Goal: Task Accomplishment & Management: Manage account settings

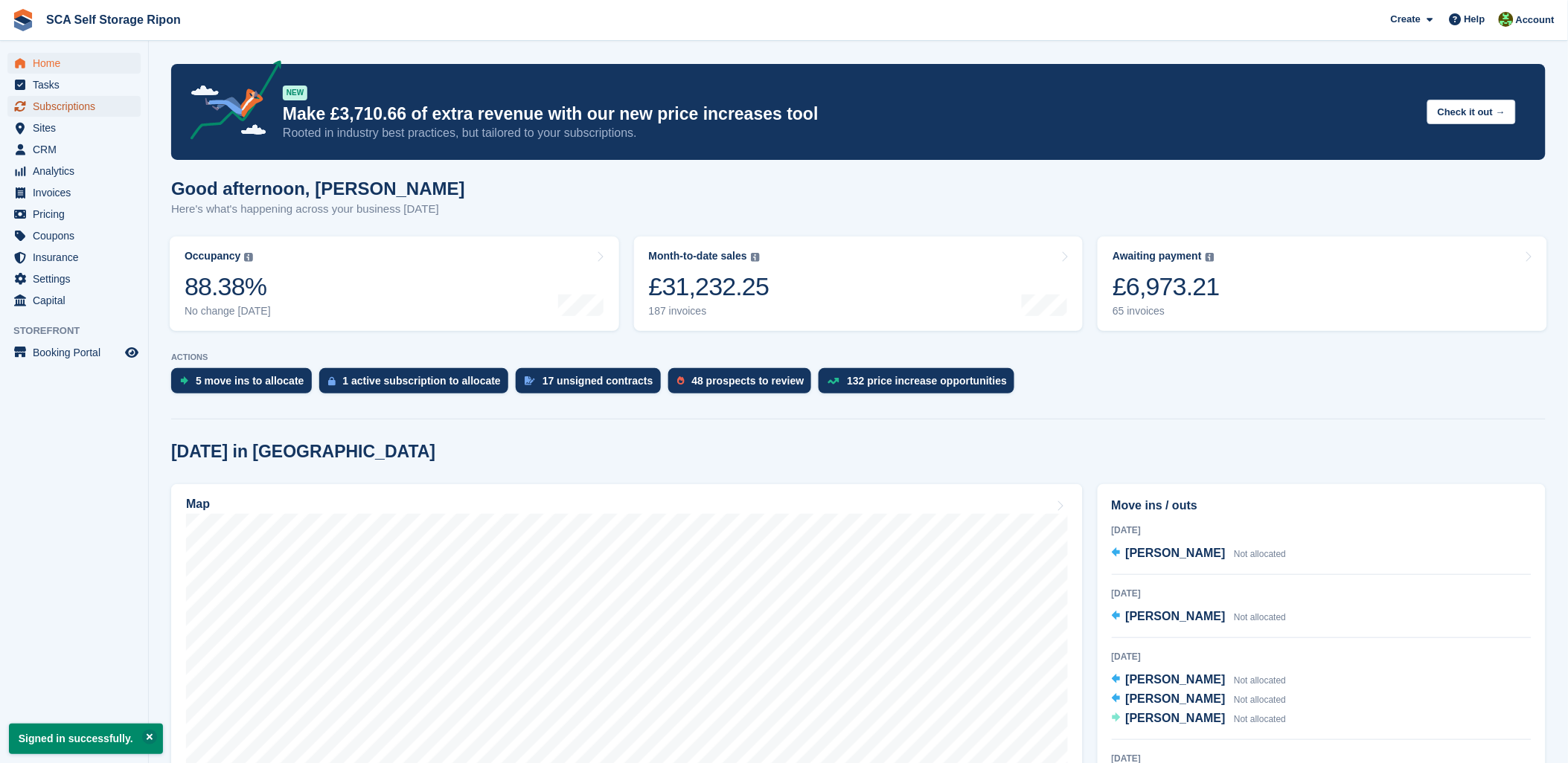
click at [63, 100] on span "Subscriptions" at bounding box center [77, 106] width 89 height 20
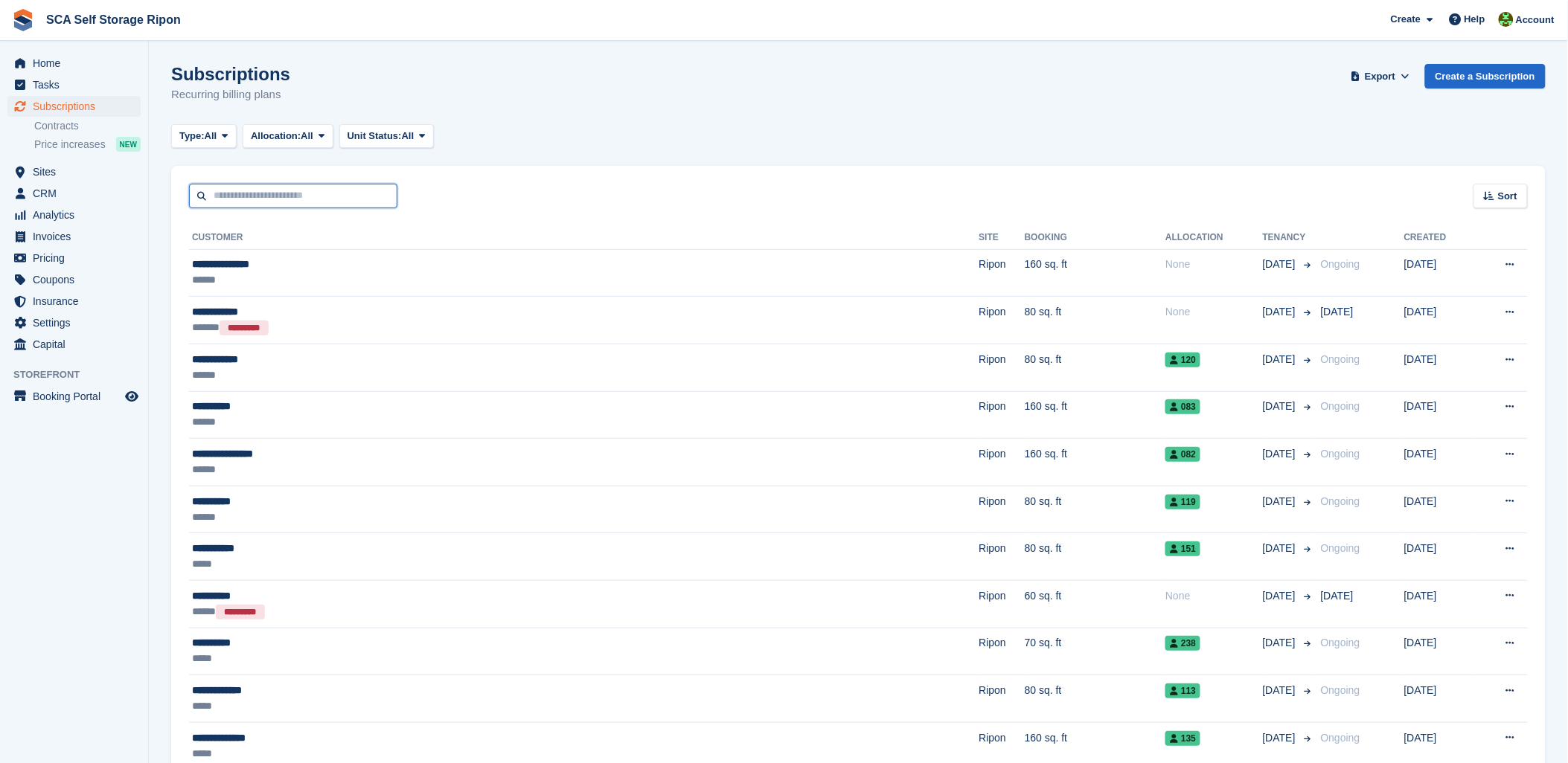
click at [234, 205] on input "text" at bounding box center [293, 195] width 208 height 24
type input "****"
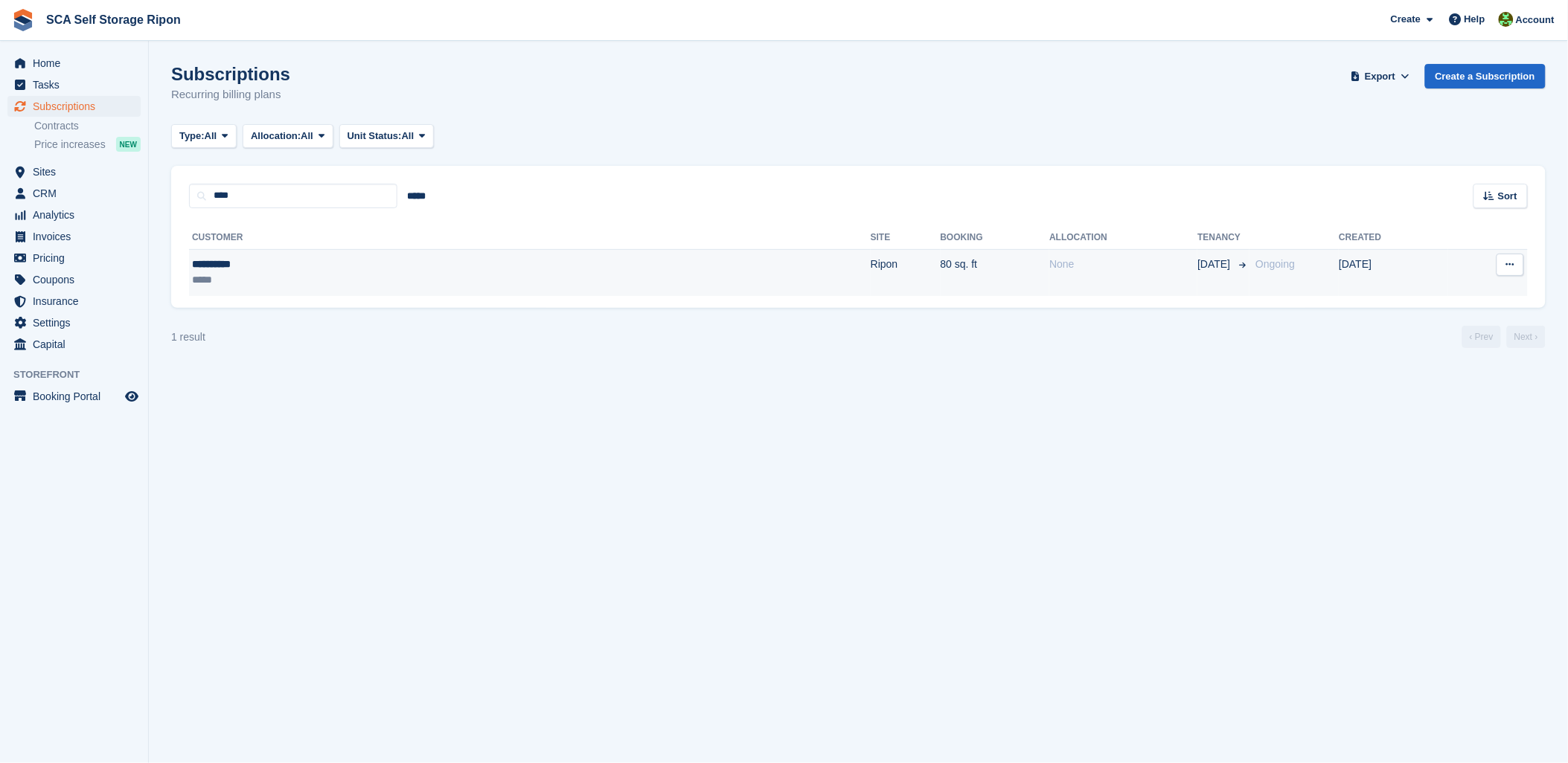
click at [256, 261] on div "**********" at bounding box center [323, 265] width 263 height 16
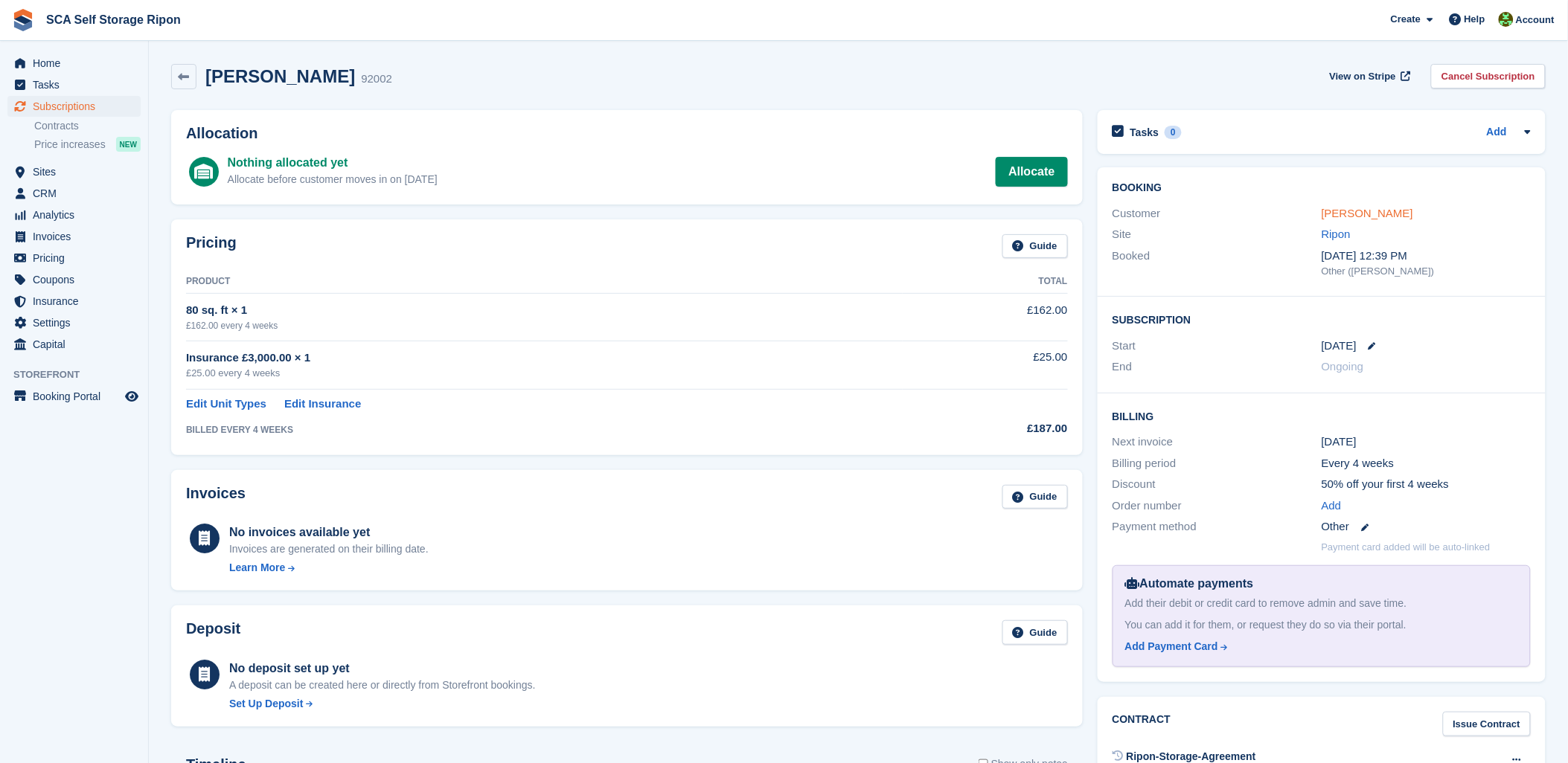
click at [1327, 214] on link "[PERSON_NAME]" at bounding box center [1368, 213] width 91 height 13
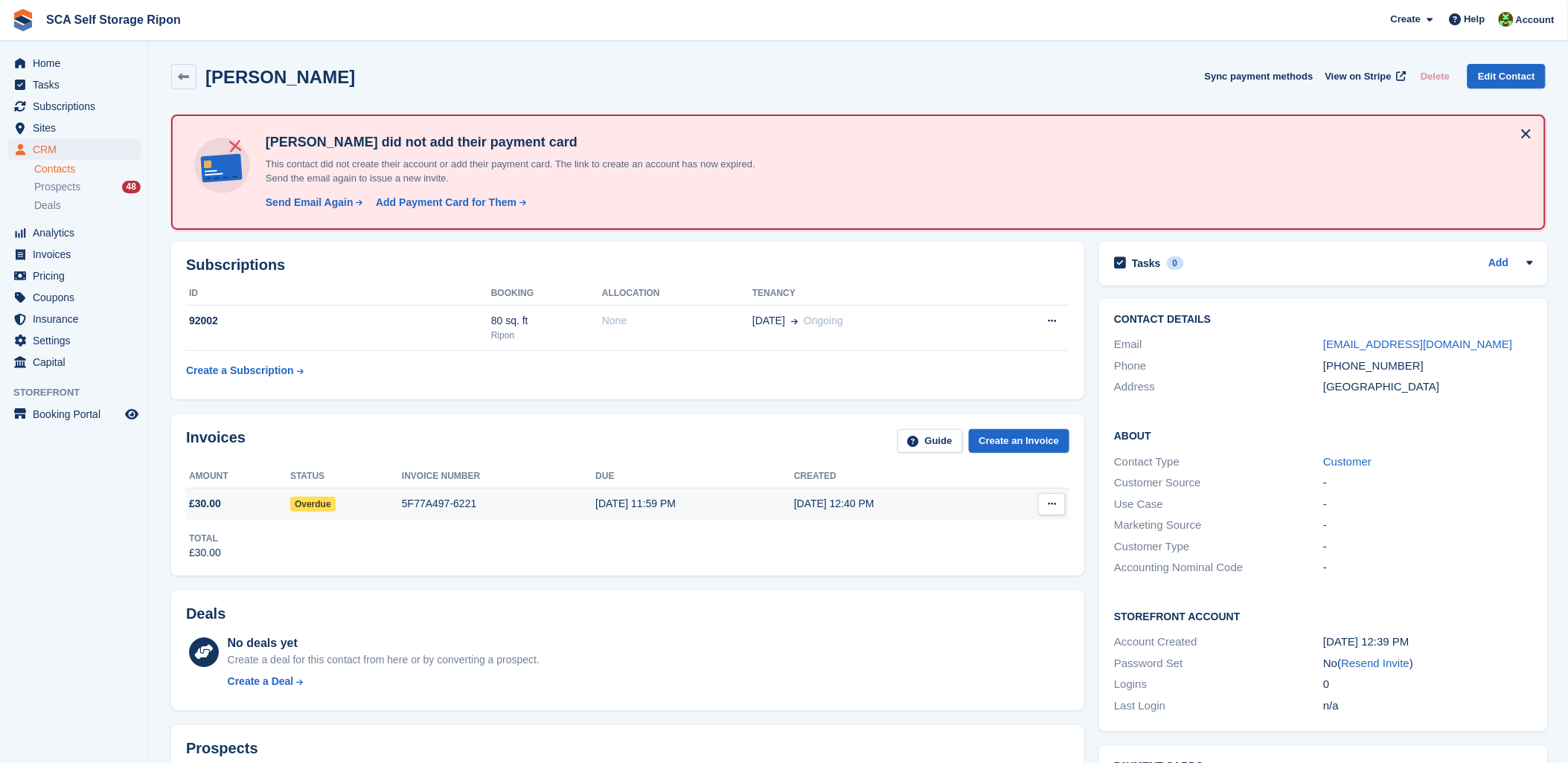
click at [422, 508] on div "5F77A497-6221" at bounding box center [498, 504] width 193 height 16
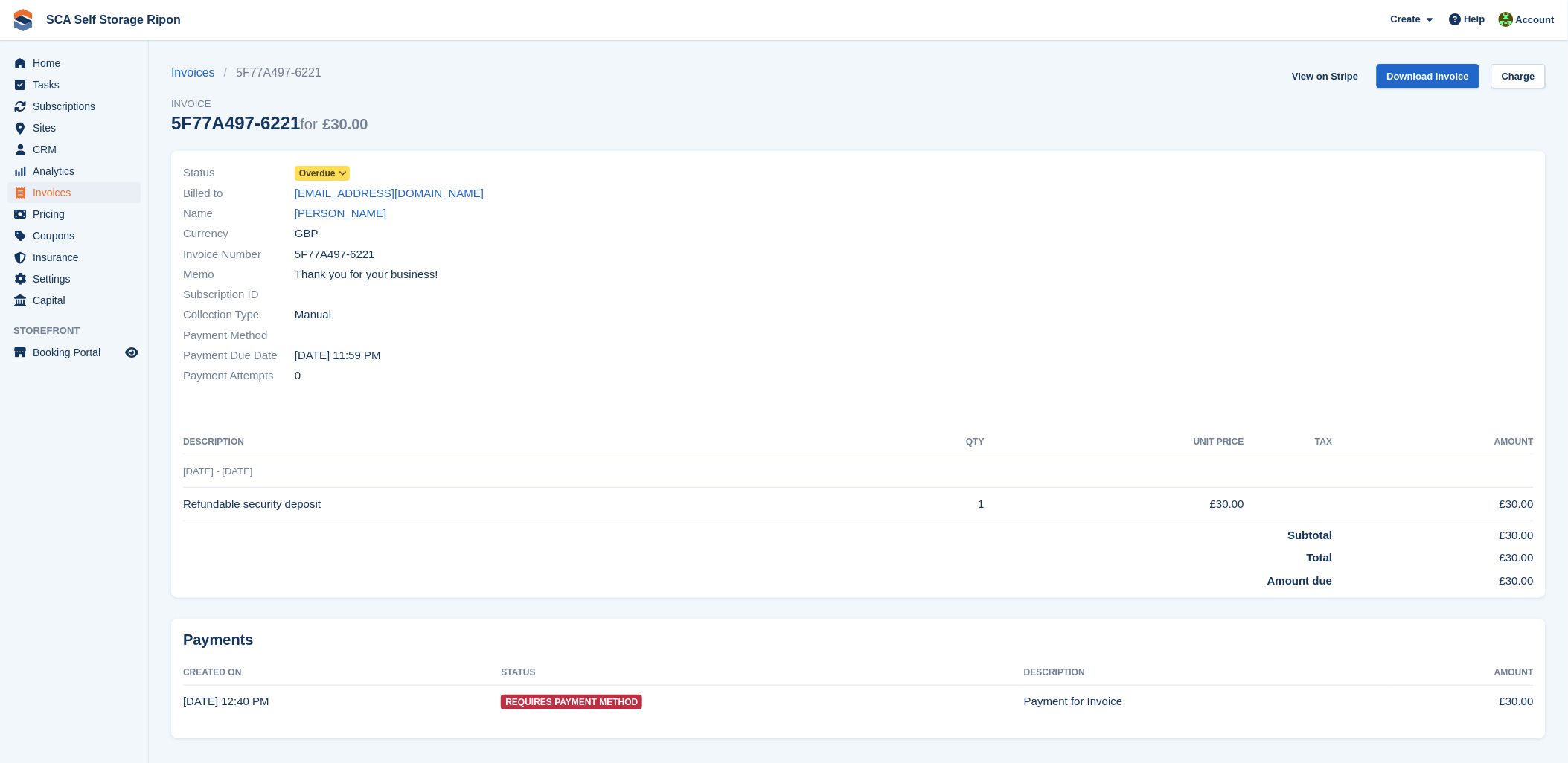
drag, startPoint x: 509, startPoint y: 264, endPoint x: 509, endPoint y: 383, distance: 119.0
click at [509, 271] on div "Memo Thank you for your business!" at bounding box center [517, 274] width 667 height 20
click at [1315, 75] on link "View on Stripe" at bounding box center [1325, 76] width 78 height 24
click at [1321, 76] on link "View on Stripe" at bounding box center [1325, 76] width 78 height 24
click at [59, 106] on span "Subscriptions" at bounding box center [77, 106] width 89 height 20
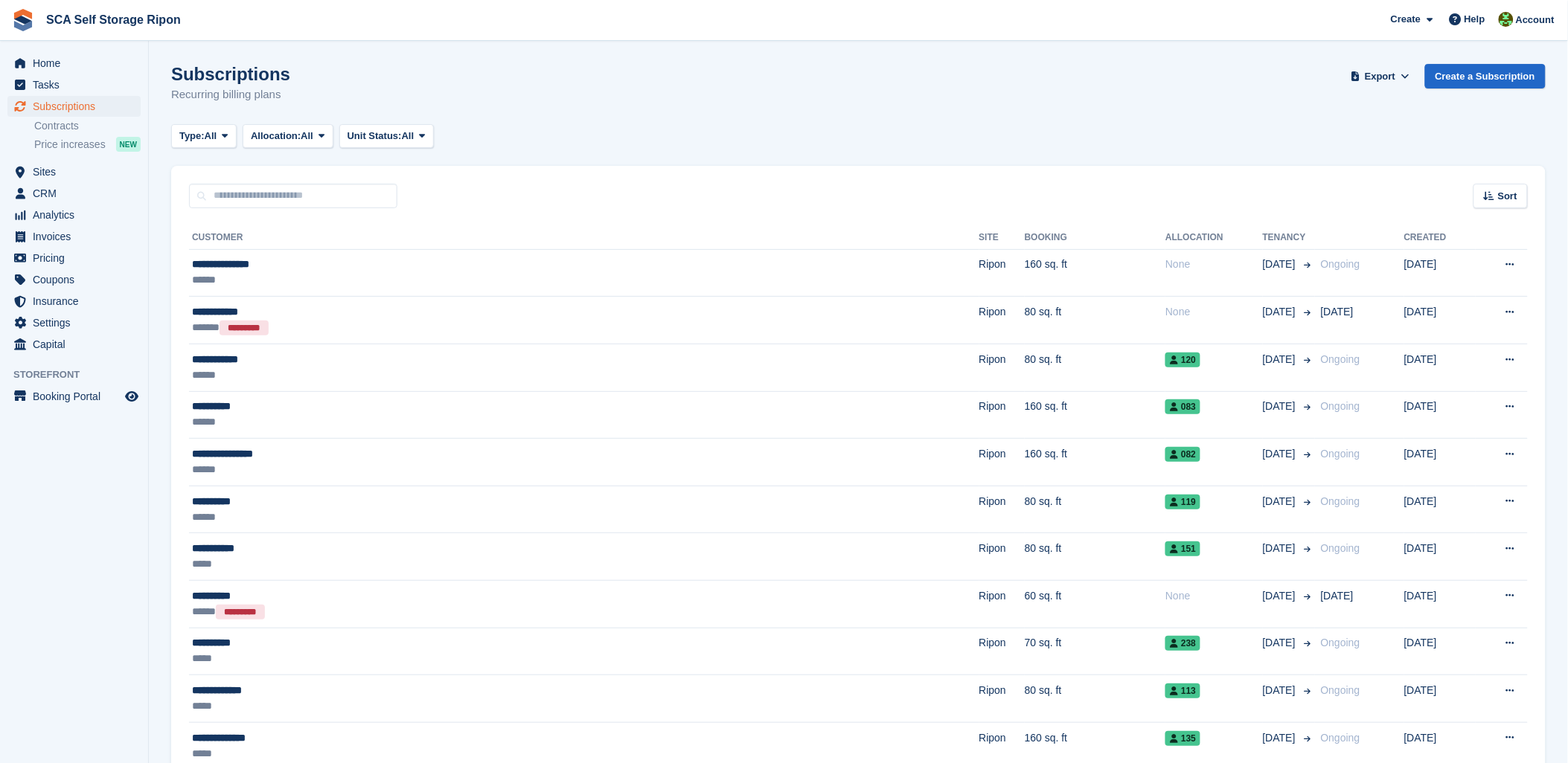
click at [644, 99] on div "Subscriptions Recurring billing plans Export Export Subscriptions Export a CSV …" at bounding box center [858, 92] width 1375 height 58
click at [39, 175] on span "Sites" at bounding box center [77, 172] width 89 height 20
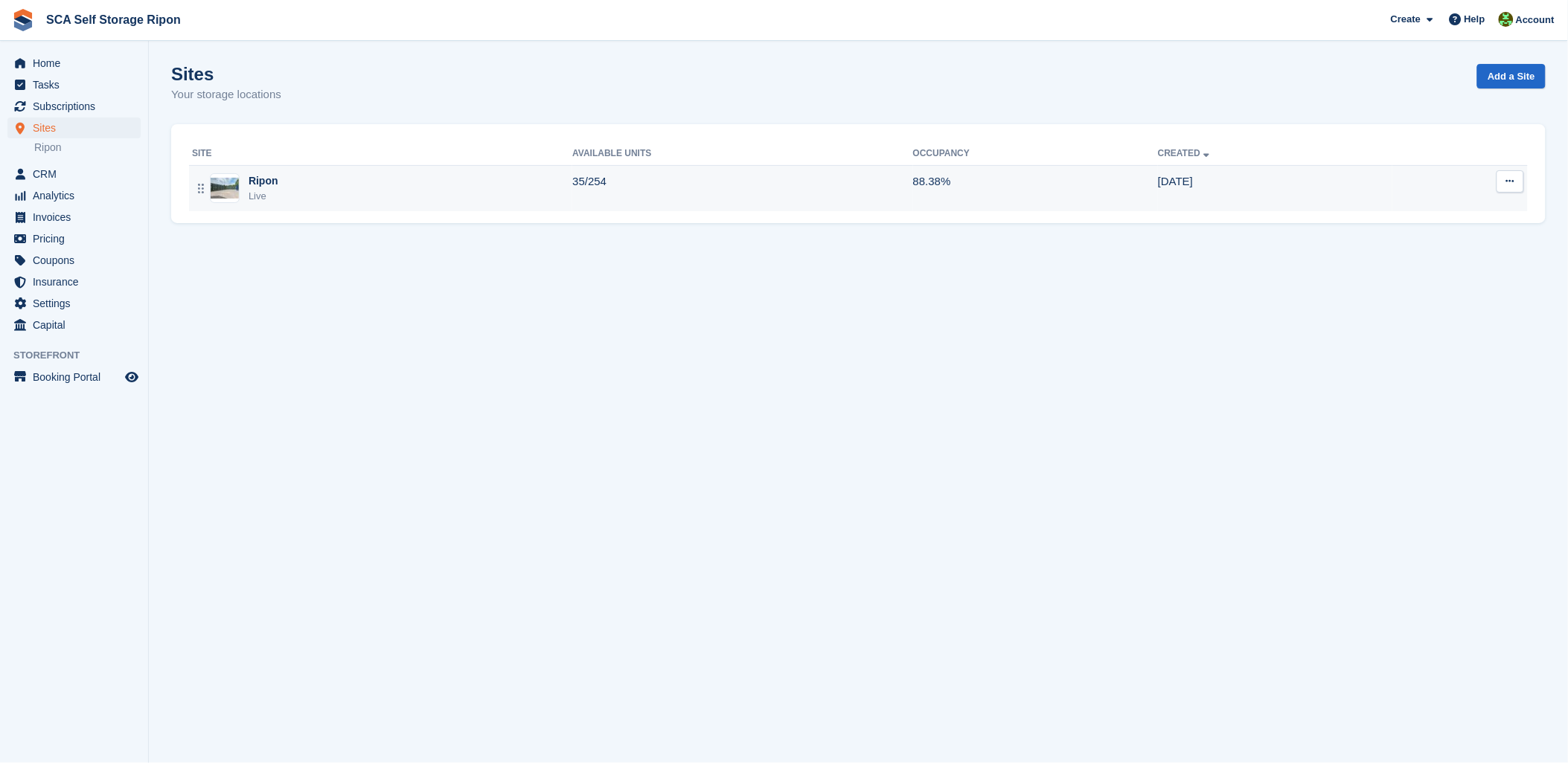
click at [224, 188] on img at bounding box center [225, 188] width 28 height 21
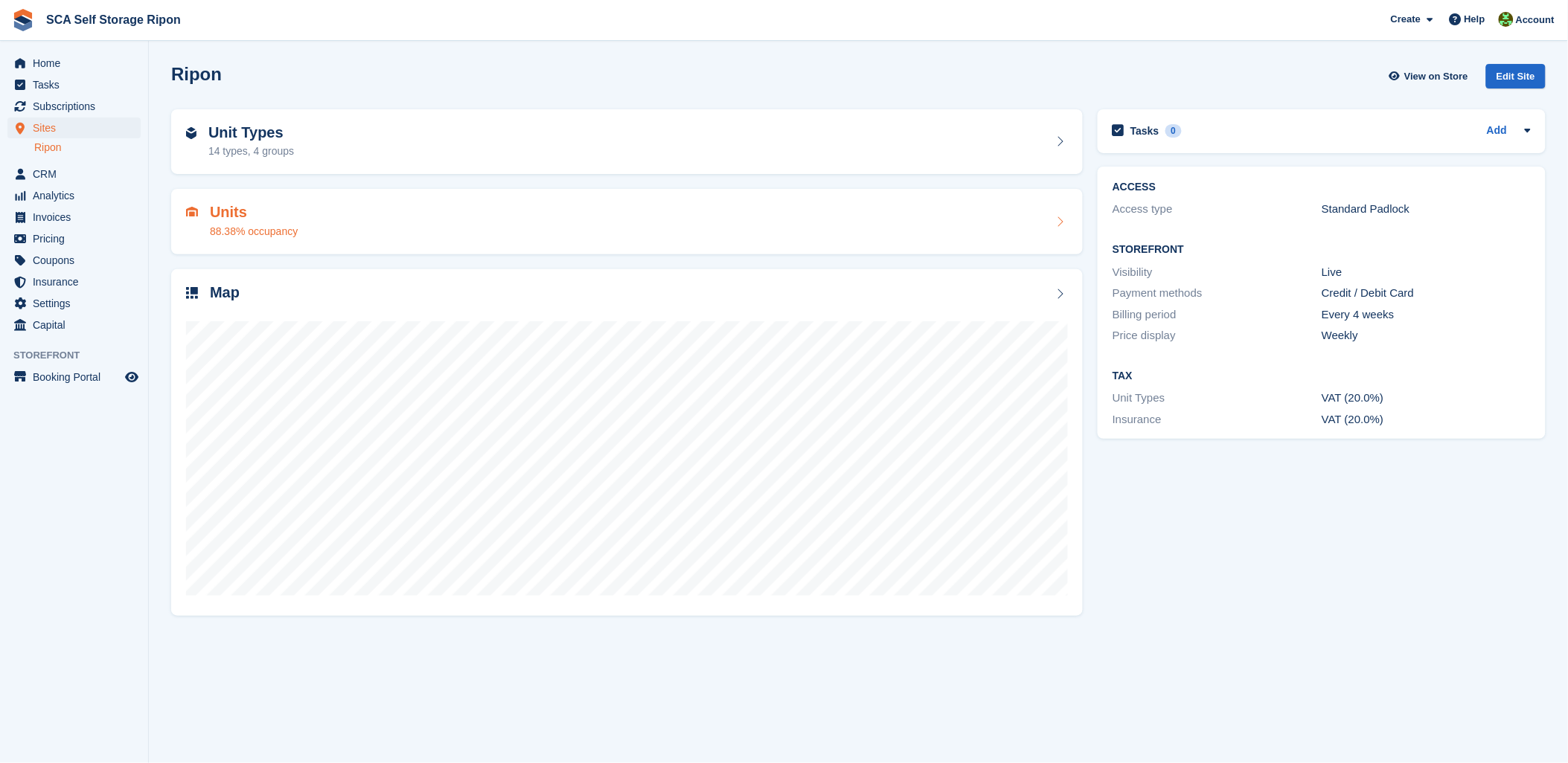
click at [247, 210] on h2 "Units" at bounding box center [253, 213] width 88 height 17
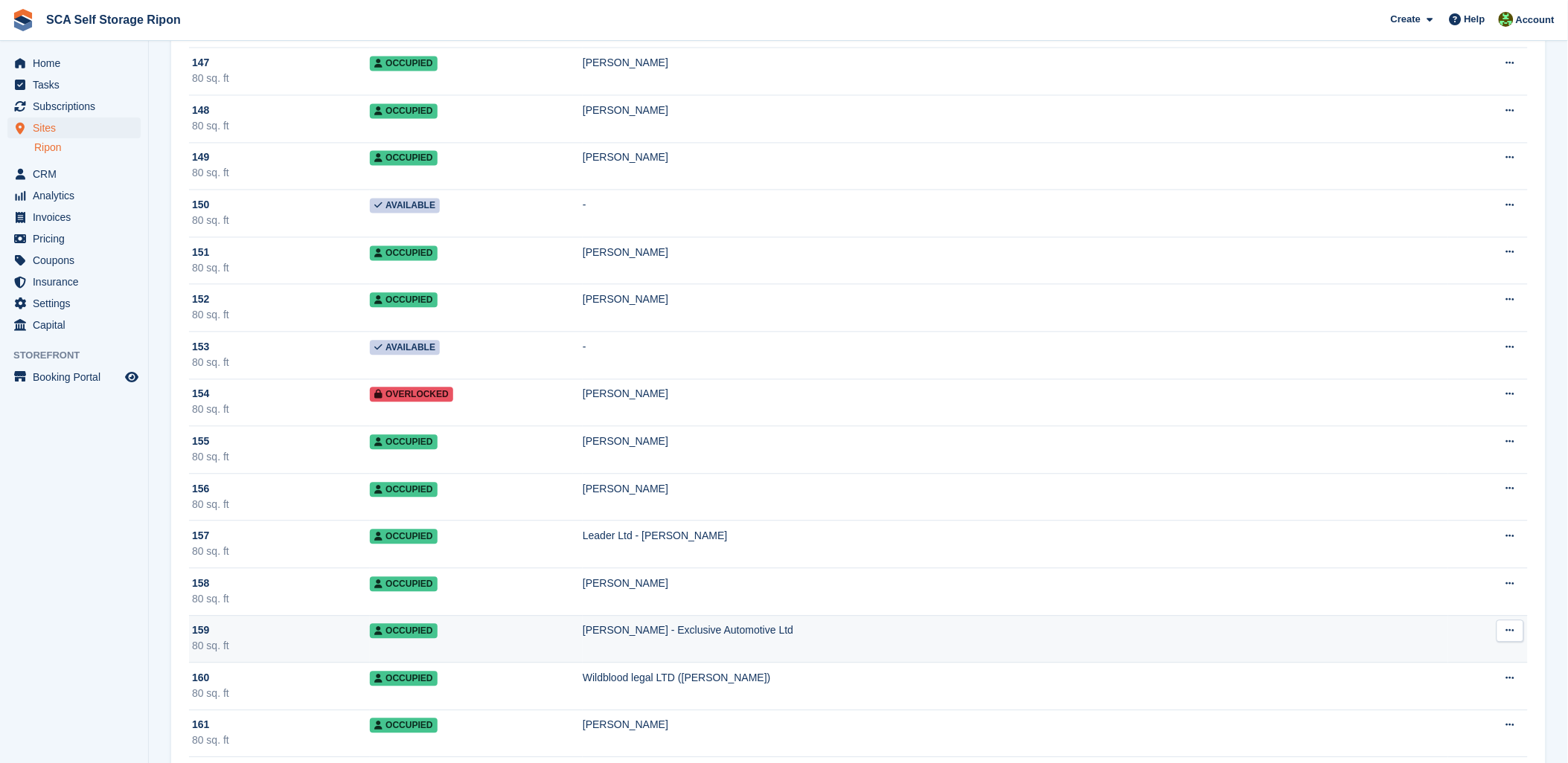
scroll to position [7107, 0]
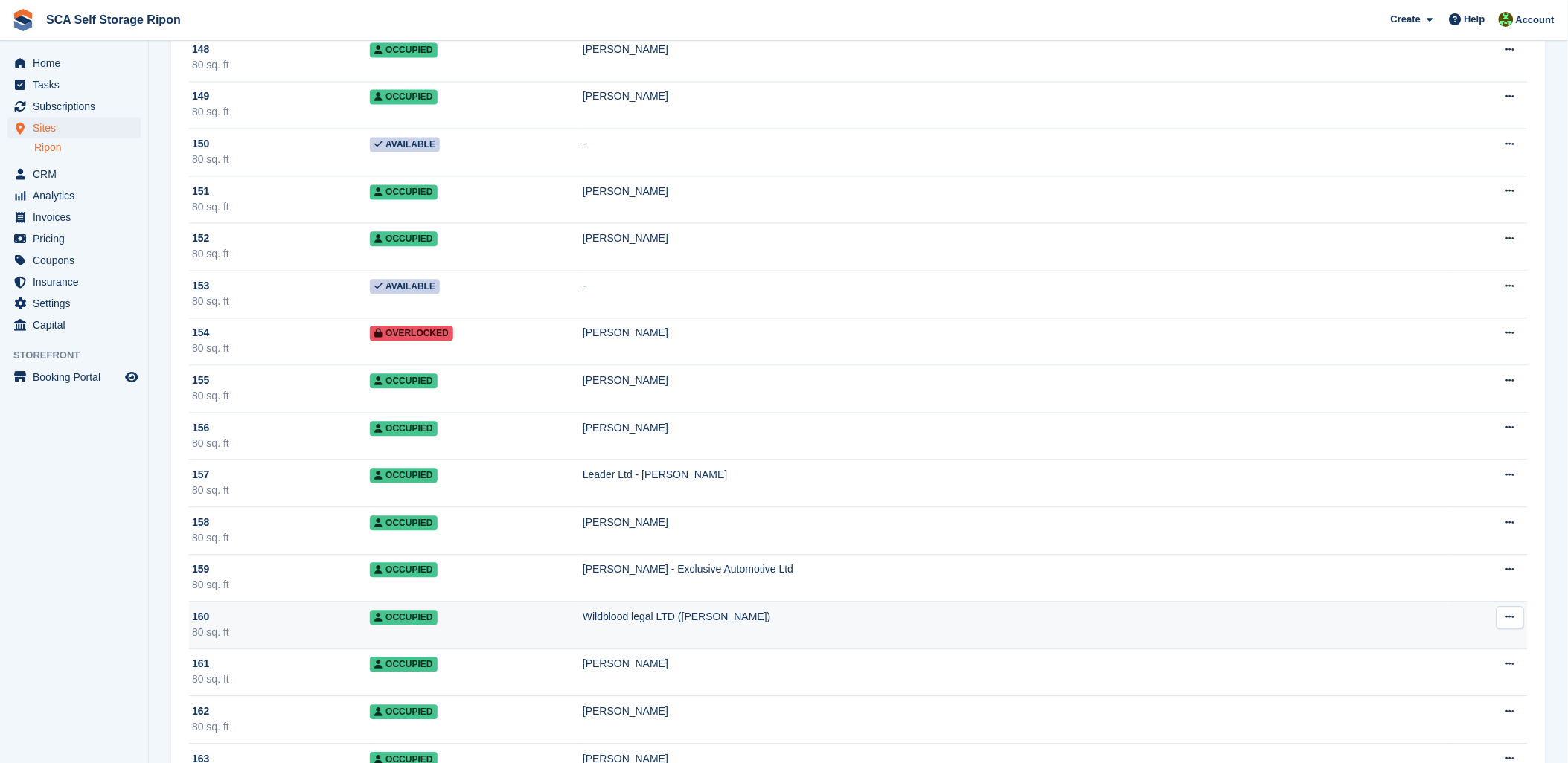
click at [782, 622] on div "Wildblood legal LTD (Amanda Derwinter)" at bounding box center [1016, 617] width 866 height 16
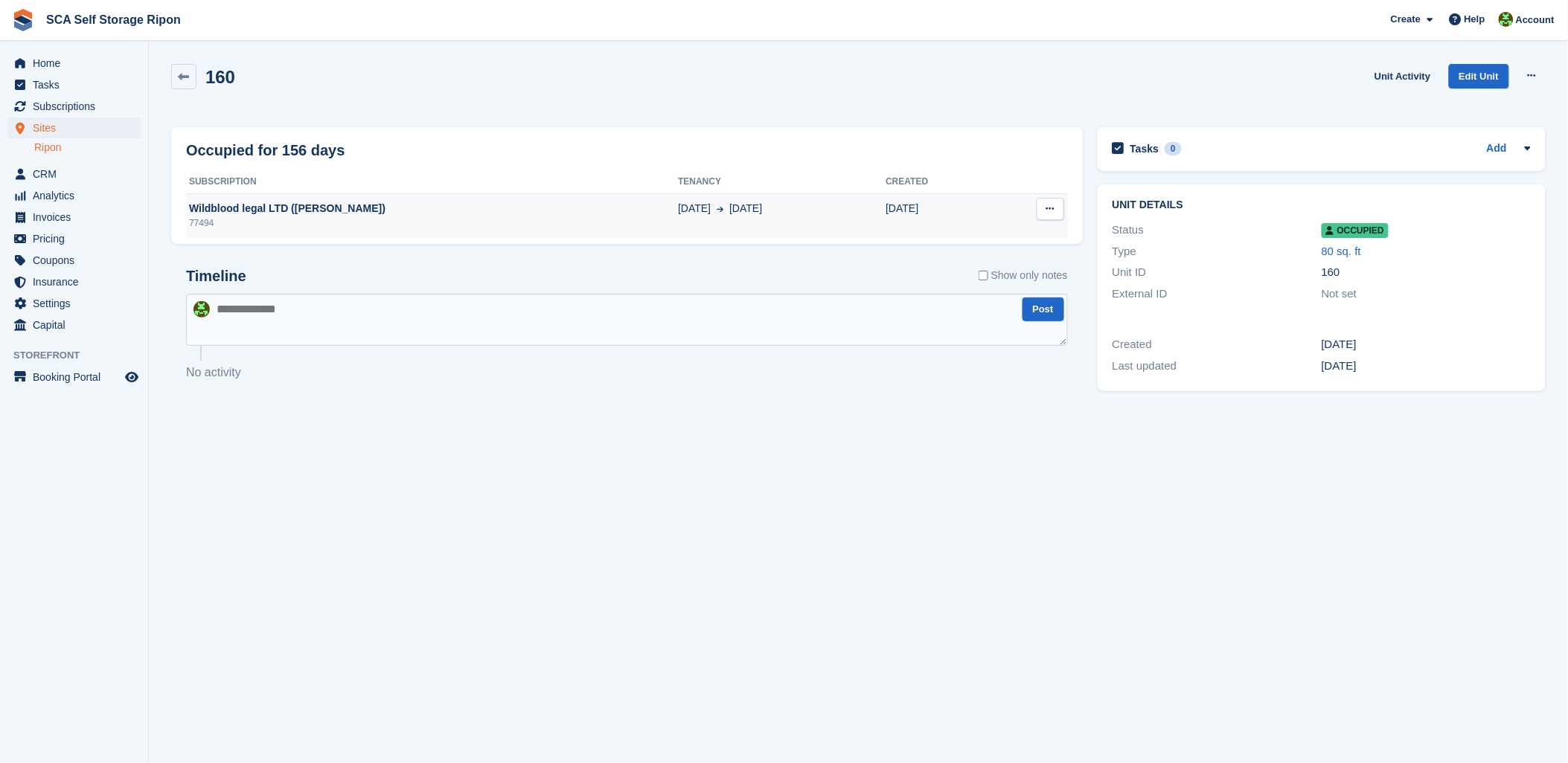
click at [311, 199] on td "Wildblood legal LTD (Amanda Derwinter) 77494" at bounding box center [432, 215] width 492 height 45
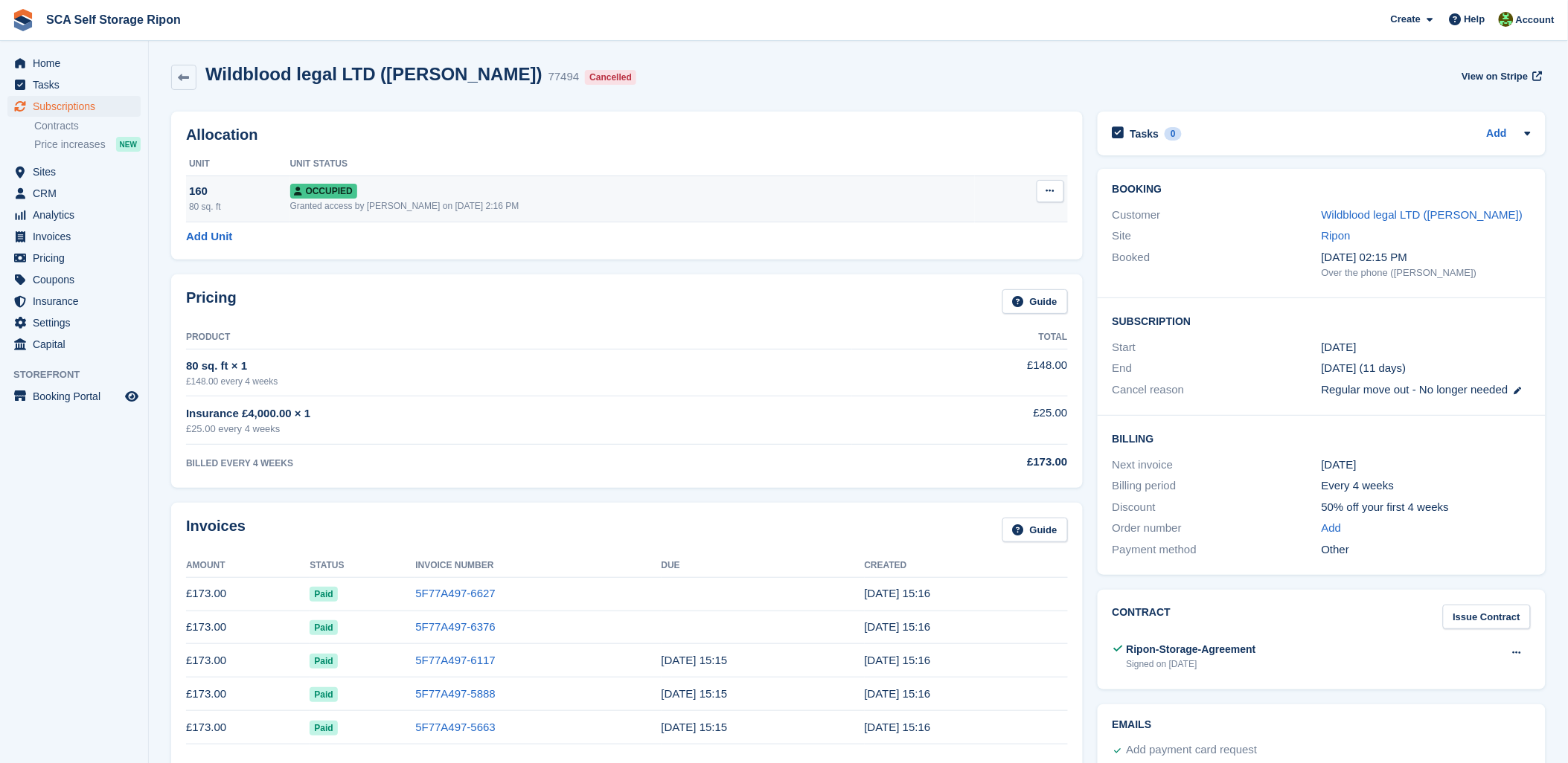
click at [1055, 192] on button at bounding box center [1051, 191] width 28 height 22
click at [948, 279] on p "Deallocate" at bounding box center [993, 271] width 129 height 20
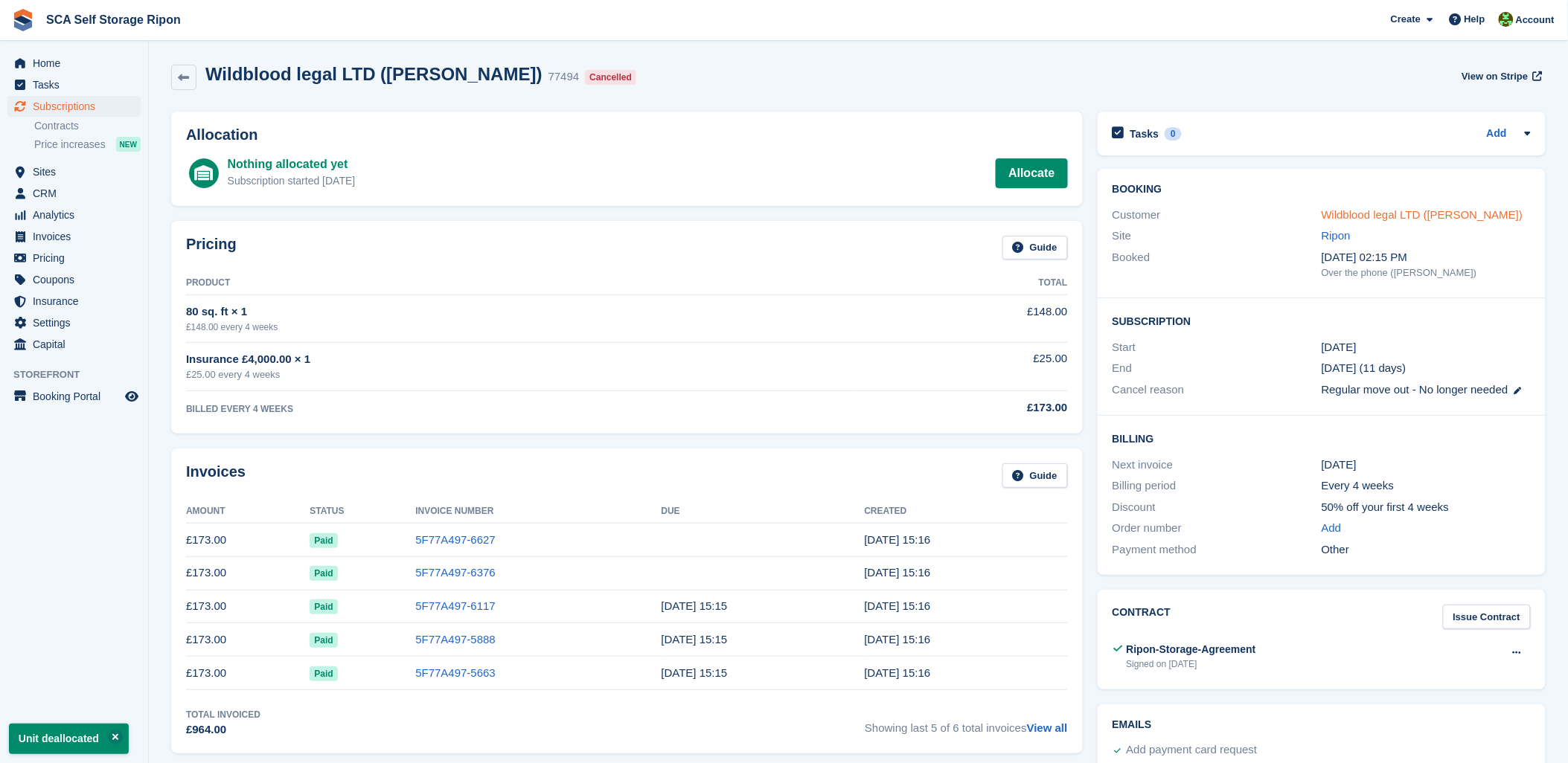
click at [1408, 216] on link "Wildblood legal LTD ([PERSON_NAME])" at bounding box center [1423, 214] width 202 height 13
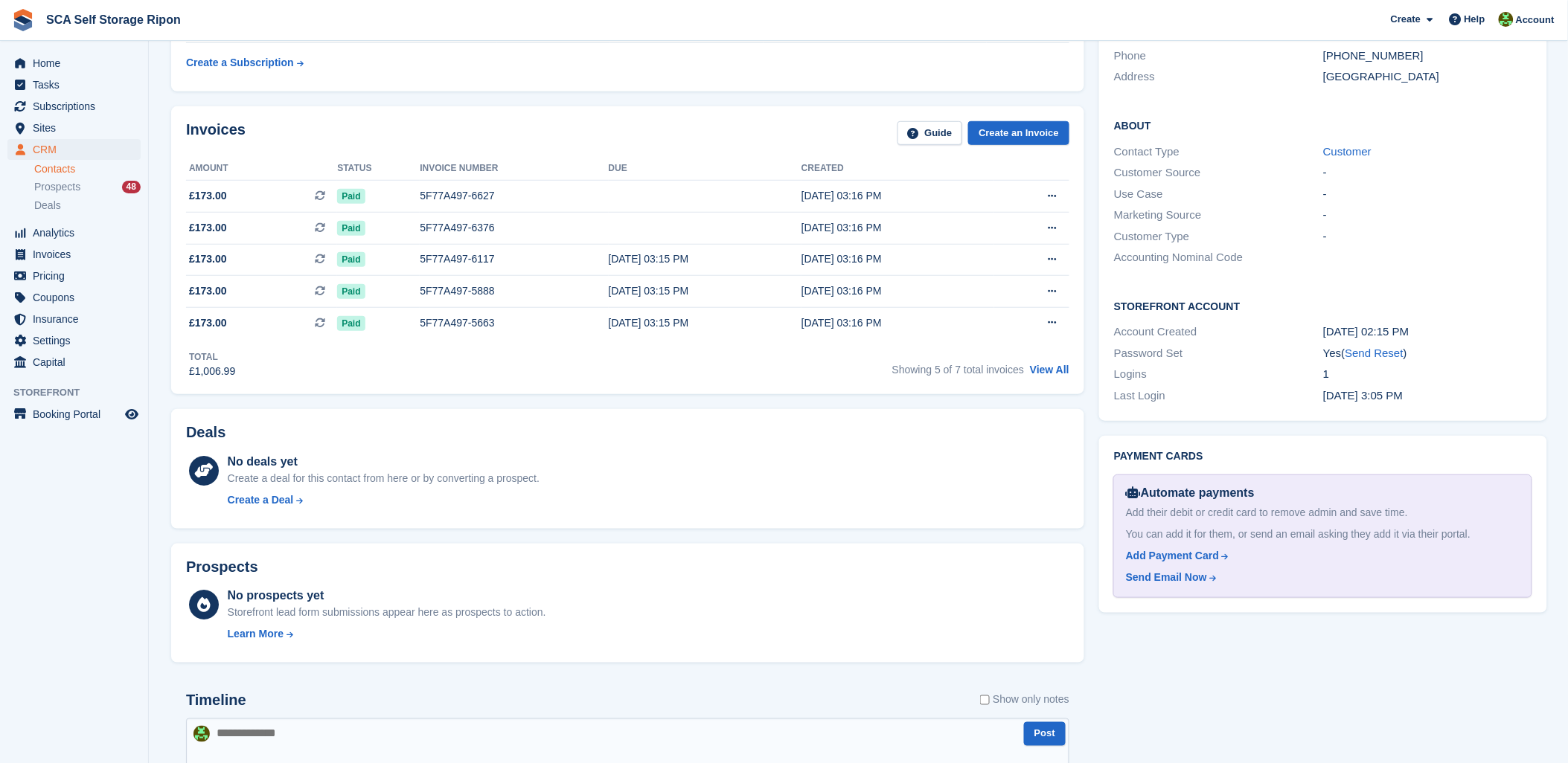
scroll to position [495, 0]
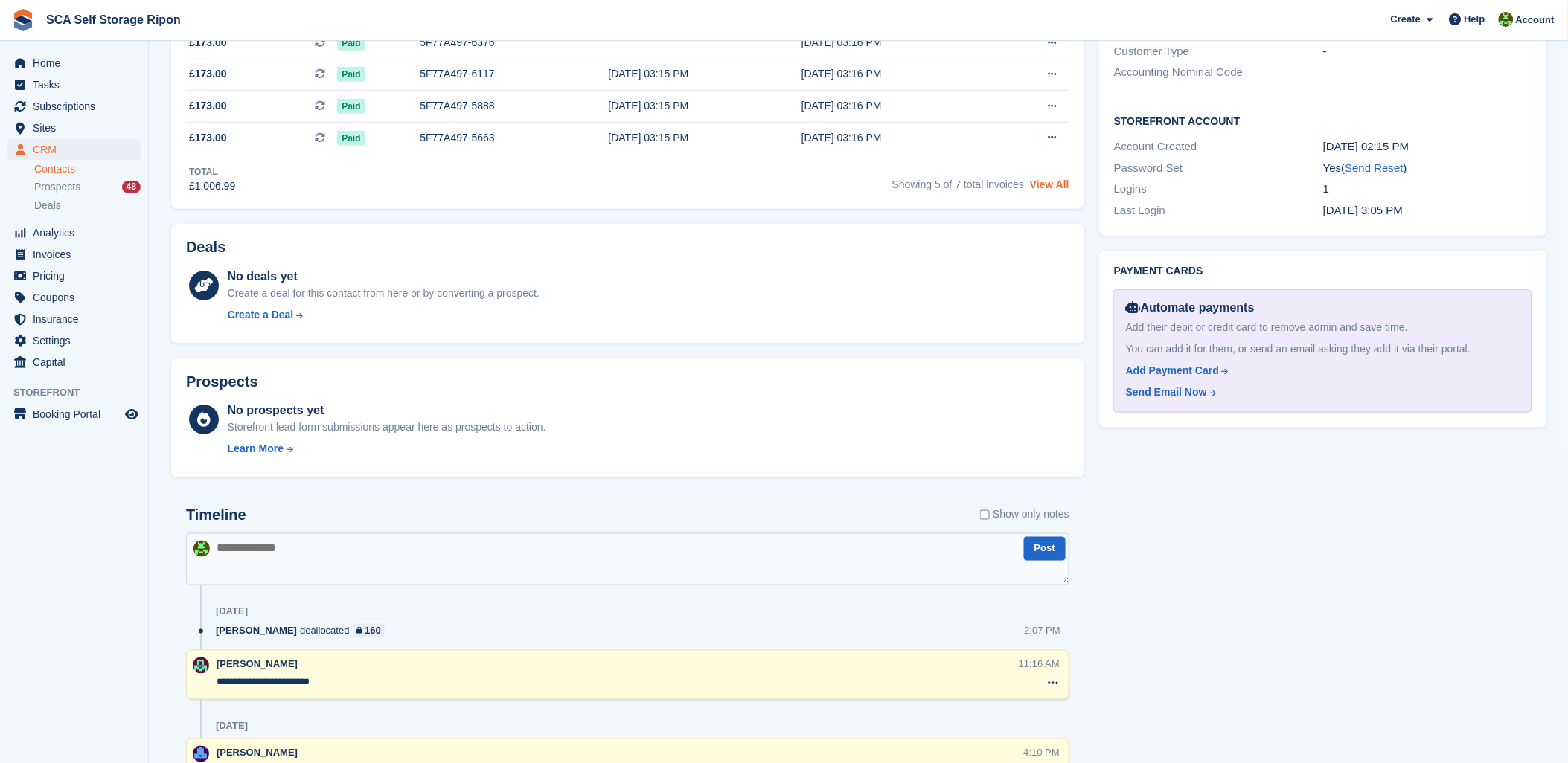
click at [1053, 186] on link "View All" at bounding box center [1050, 184] width 39 height 12
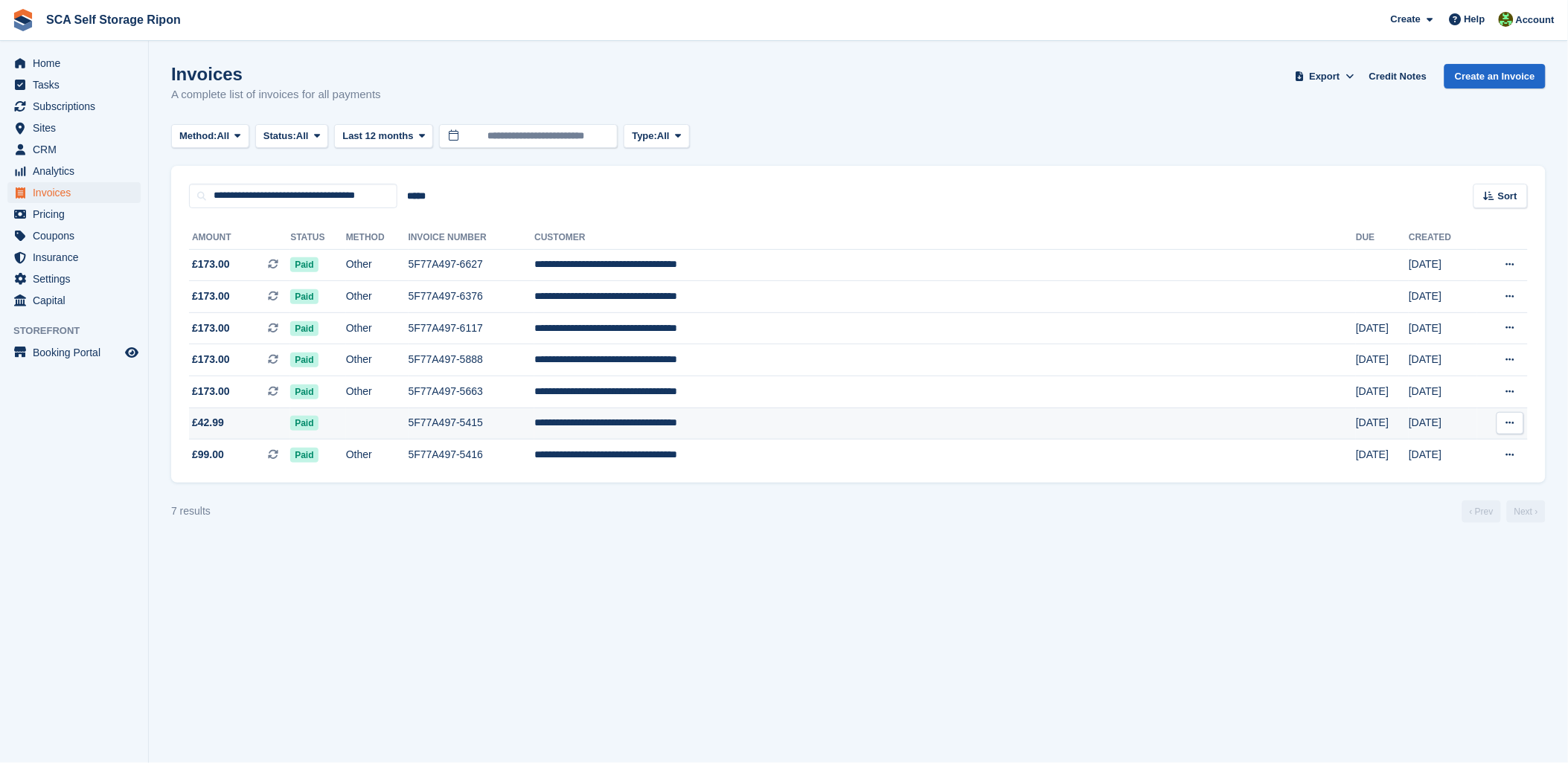
click at [214, 428] on span "£42.99" at bounding box center [207, 423] width 32 height 16
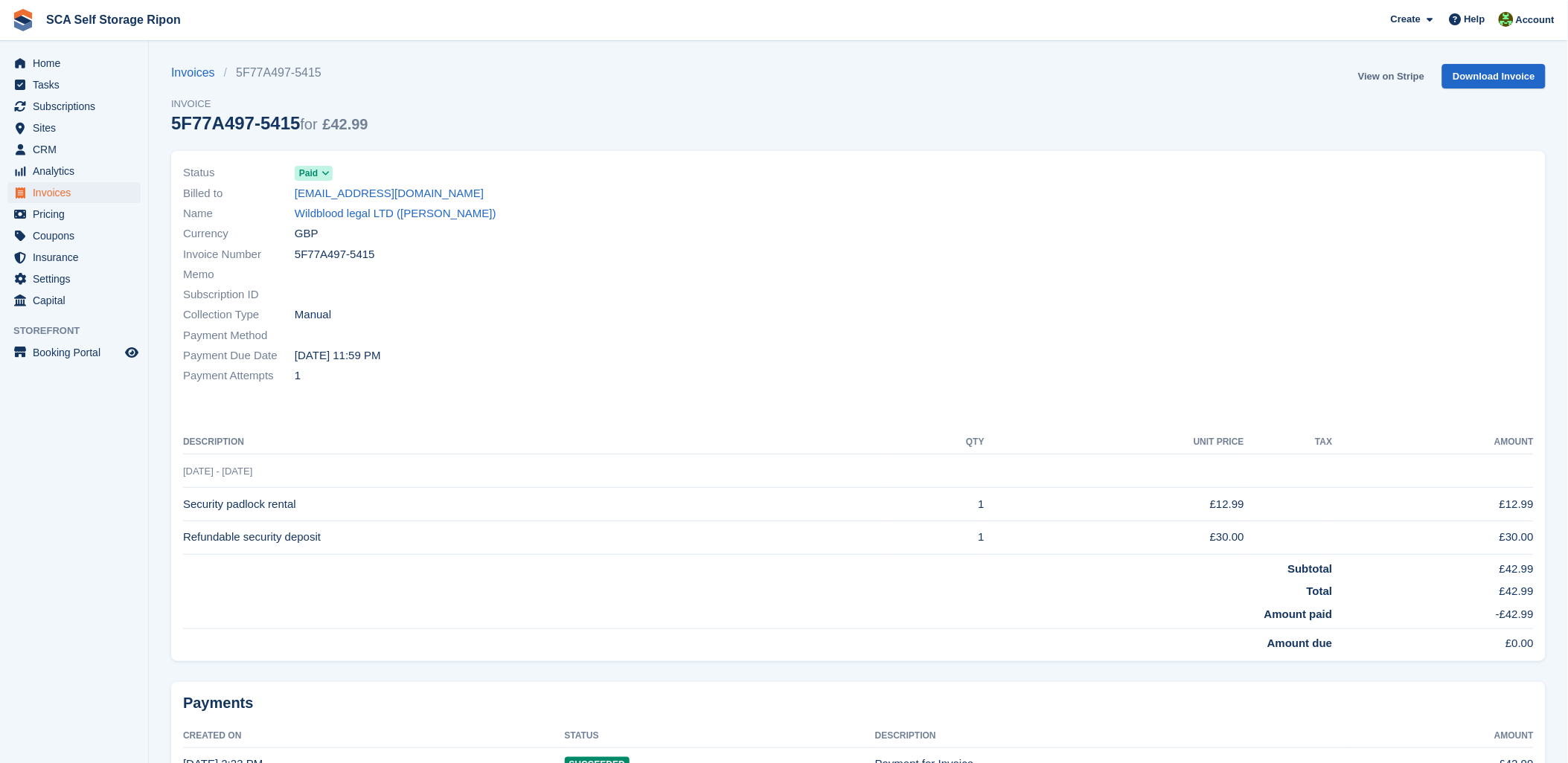
click at [1386, 76] on link "View on Stripe" at bounding box center [1391, 76] width 78 height 24
click at [715, 117] on div "Invoices 5F77A497-5415 Invoice 5F77A497-5415 for £42.99 View on Stripe Download…" at bounding box center [858, 107] width 1375 height 87
drag, startPoint x: 884, startPoint y: 112, endPoint x: 864, endPoint y: 116, distance: 20.4
click at [864, 116] on div "Invoices 5F77A497-5415 Invoice 5F77A497-5415 for £42.99 View on Stripe Download…" at bounding box center [858, 107] width 1375 height 87
click at [55, 102] on span "Subscriptions" at bounding box center [77, 106] width 89 height 20
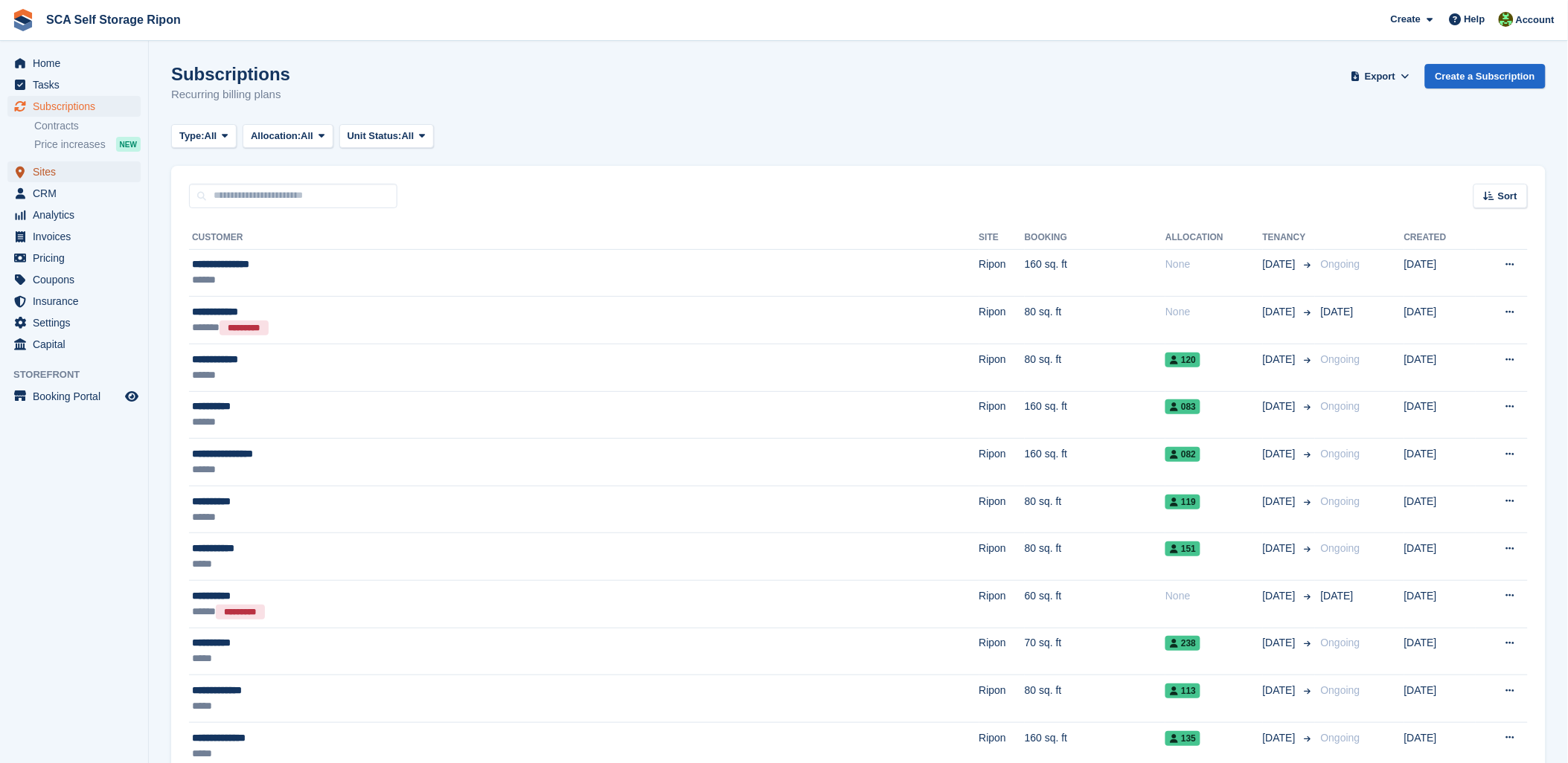
click at [52, 167] on span "Sites" at bounding box center [77, 172] width 89 height 20
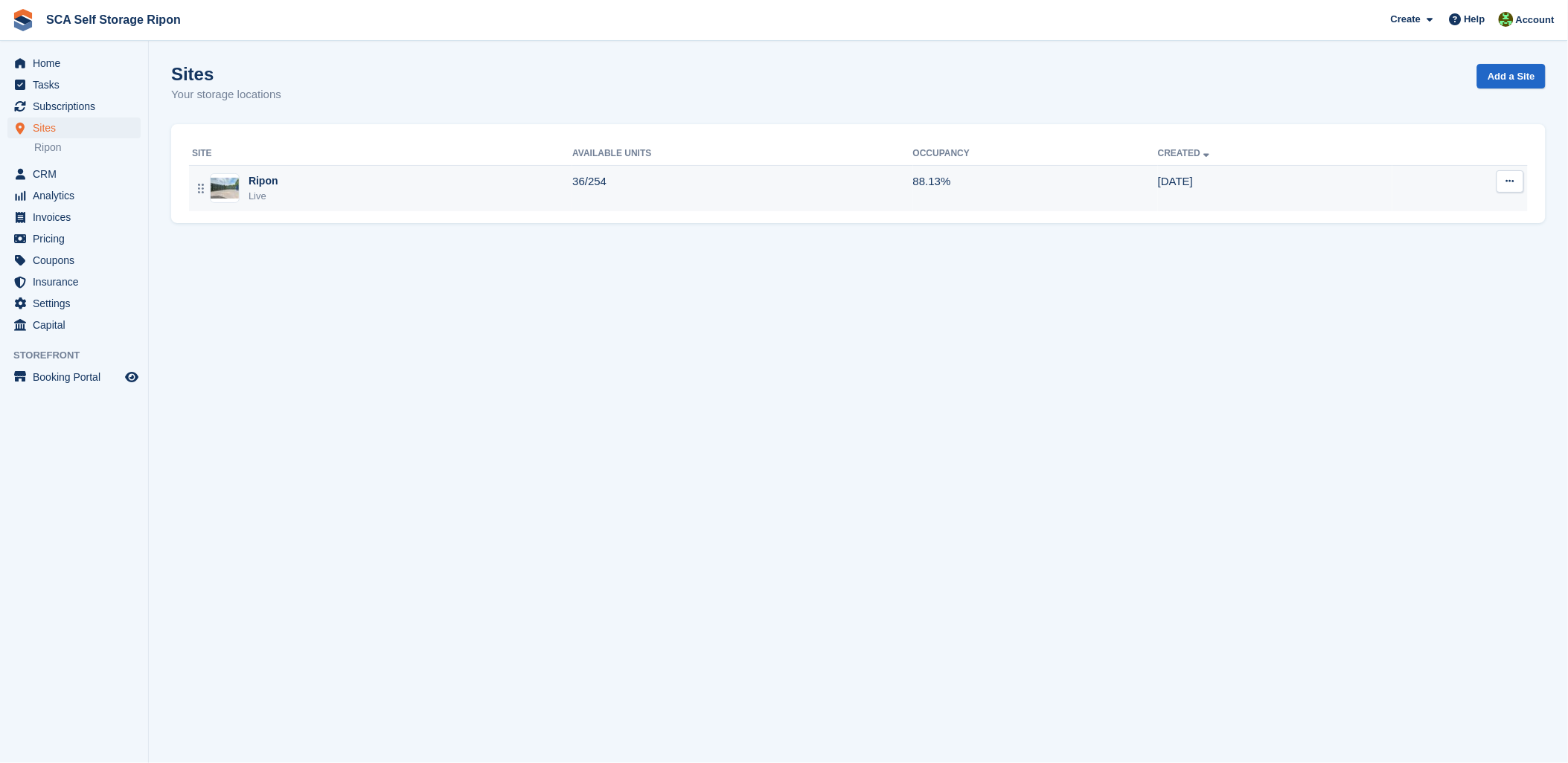
drag, startPoint x: 292, startPoint y: 173, endPoint x: 345, endPoint y: 173, distance: 53.0
click at [292, 173] on div "Ripon Live" at bounding box center [382, 188] width 380 height 31
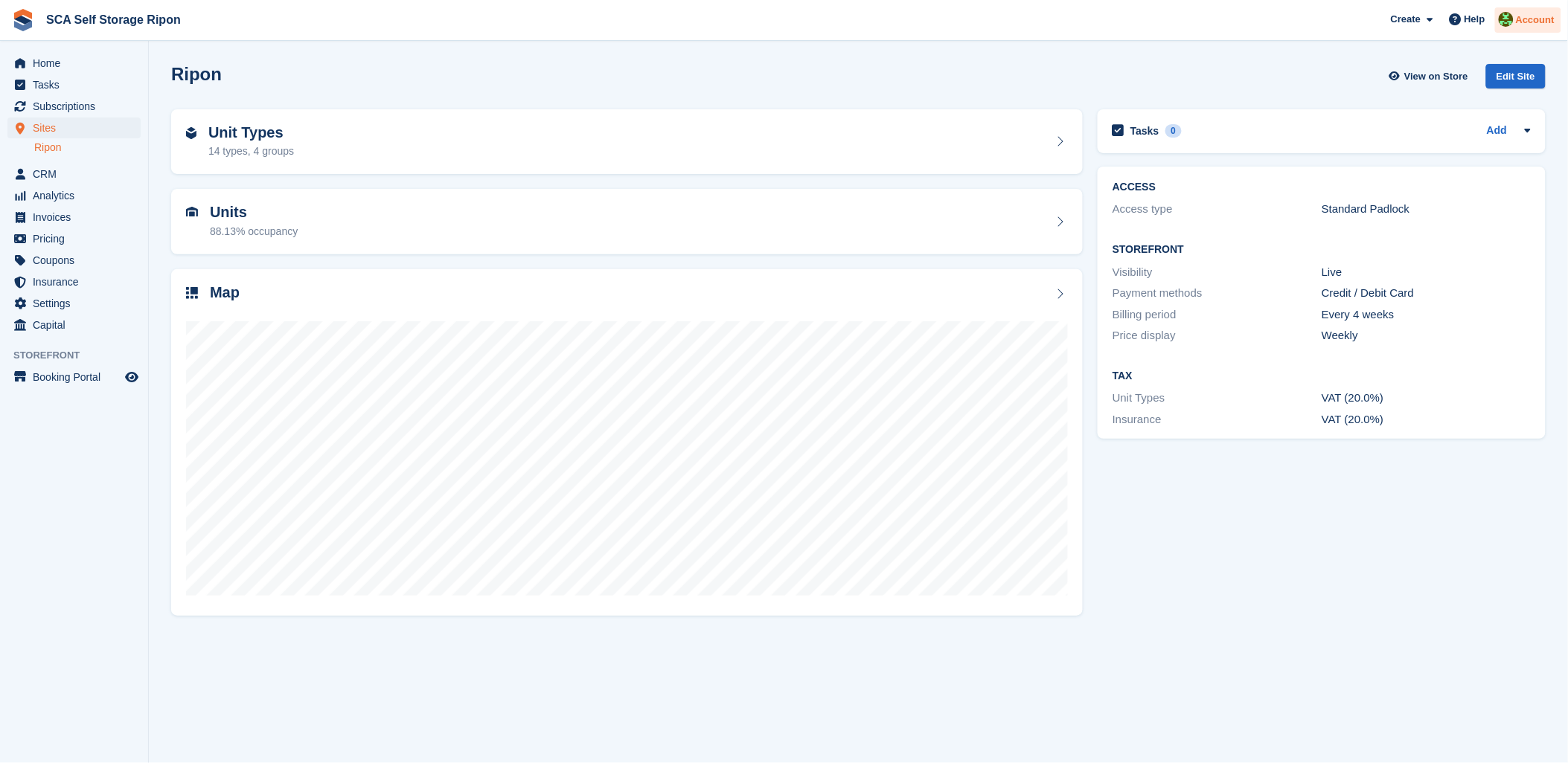
click at [1544, 25] on span "Account" at bounding box center [1535, 20] width 39 height 15
click at [1409, 149] on div "Logout" at bounding box center [1418, 147] width 35 height 16
